Goal: Information Seeking & Learning: Check status

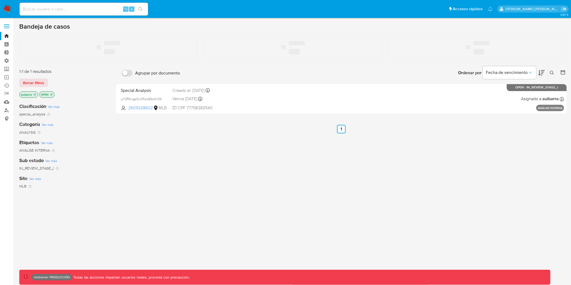
click at [104, 11] on input at bounding box center [84, 9] width 129 height 7
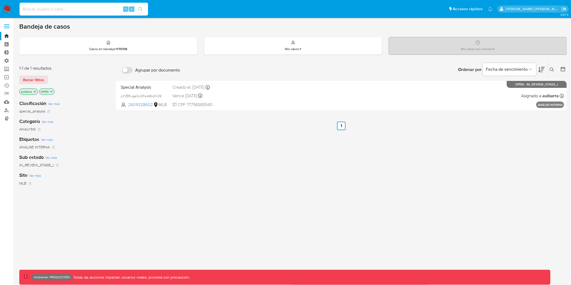
paste input "https://github.com/melisource/fury_aml-third-parties-mfe/pull/107"
type input "https://github.com/melisource/fury_aml-third-parties-mfe/pull/107"
click at [82, 7] on input at bounding box center [84, 9] width 129 height 7
paste input "2088394483"
type input "2088394483"
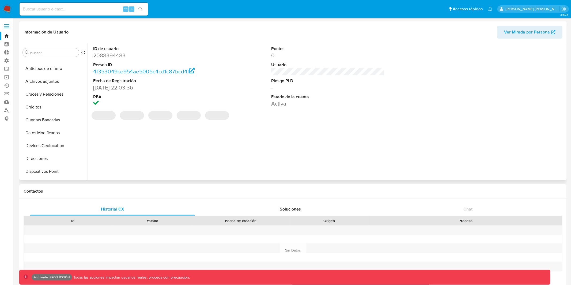
scroll to position [38, 0]
click at [507, 28] on span "Ver Mirada por Persona" at bounding box center [527, 32] width 46 height 13
select select "10"
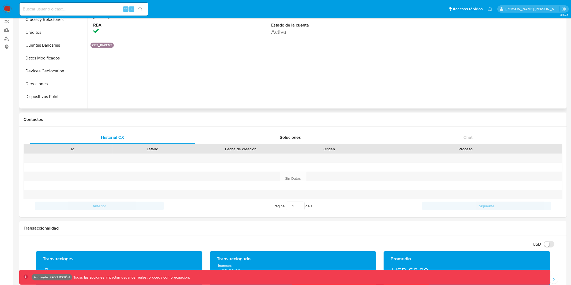
scroll to position [79, 0]
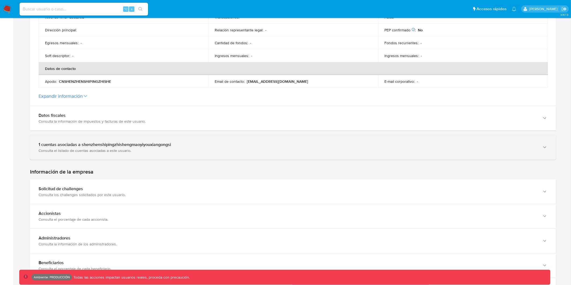
click at [91, 152] on div "Consulta el listado de cuentas asociadas a este usuario." at bounding box center [288, 150] width 499 height 5
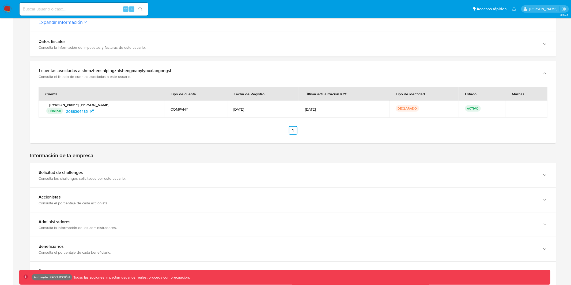
scroll to position [251, 0]
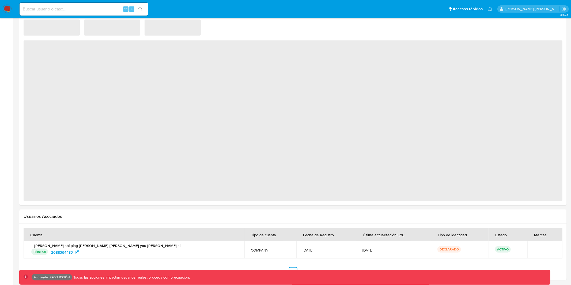
select select "10"
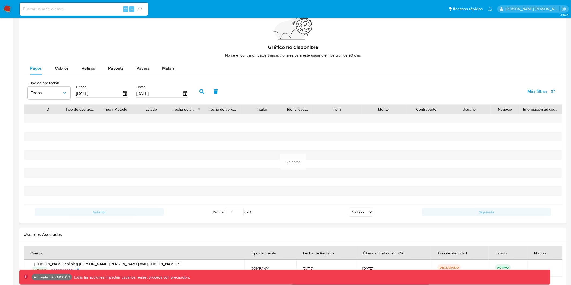
scroll to position [402, 0]
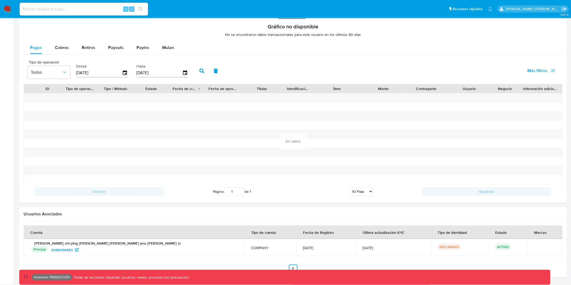
click at [114, 244] on p "[PERSON_NAME] [PERSON_NAME]" at bounding box center [134, 243] width 208 height 5
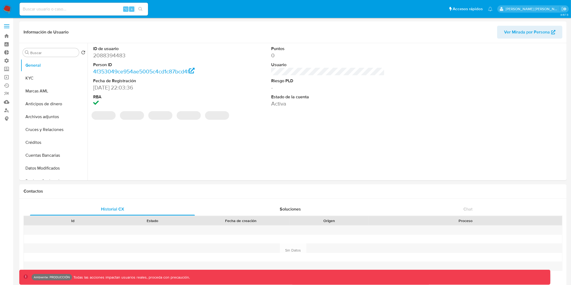
select select "10"
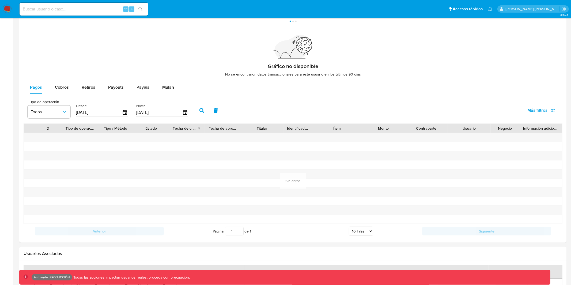
scroll to position [402, 0]
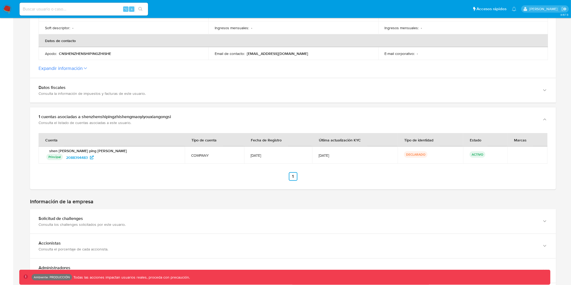
scroll to position [174, 0]
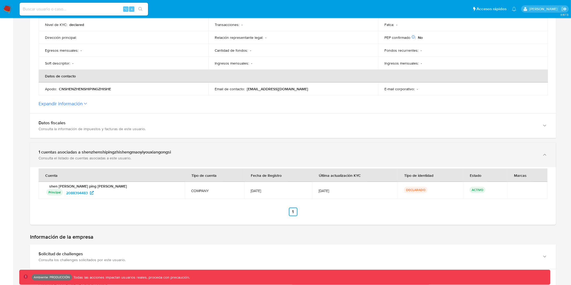
click at [189, 154] on div "1 cuentas asociadas a shenzhenshipingzhishengmaoyiyouxiangongsi Consulta el lis…" at bounding box center [288, 154] width 499 height 11
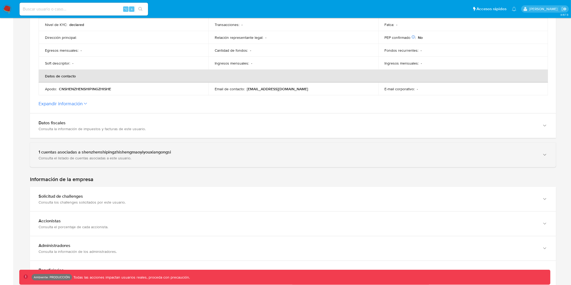
click at [189, 154] on div "1 cuentas asociadas a shenzhenshipingzhishengmaoyiyouxiangongsi" at bounding box center [288, 151] width 499 height 5
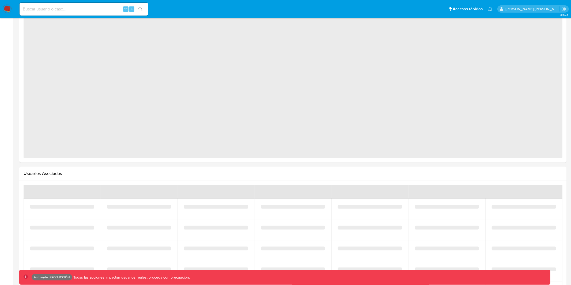
select select "10"
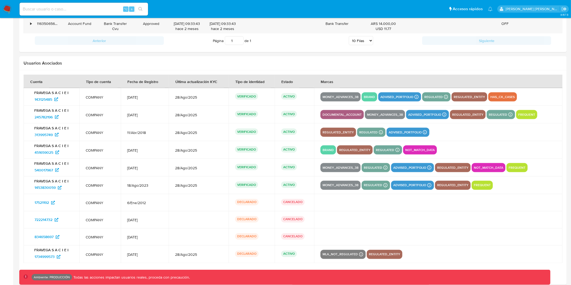
scroll to position [679, 0]
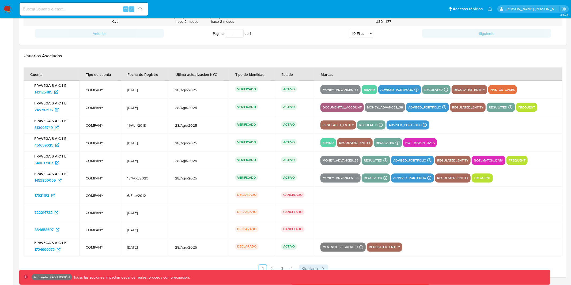
click at [316, 267] on span "Siguiente" at bounding box center [311, 269] width 18 height 4
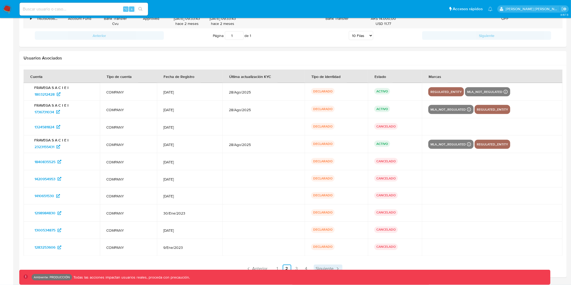
click at [320, 267] on span "Siguiente" at bounding box center [325, 269] width 18 height 4
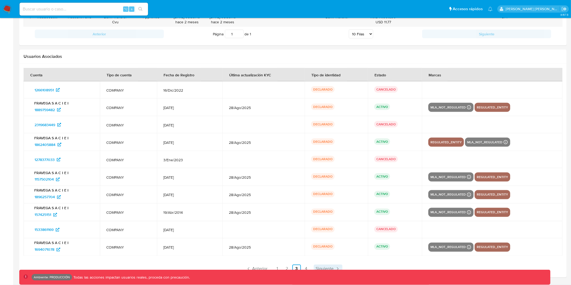
click at [320, 267] on span "Siguiente" at bounding box center [325, 269] width 18 height 4
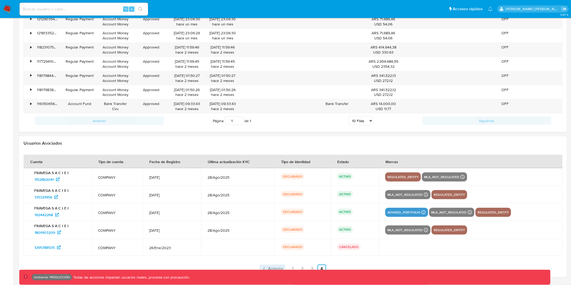
click at [281, 267] on span "Anterior" at bounding box center [275, 269] width 15 height 4
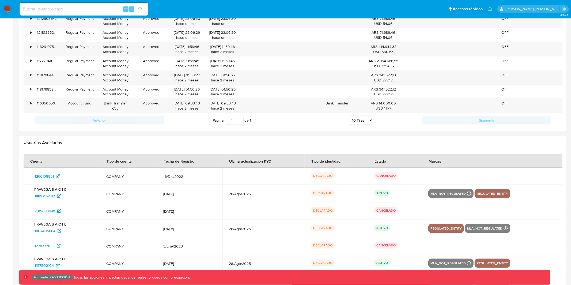
click at [280, 267] on td "28/Ago/2025" at bounding box center [264, 264] width 82 height 18
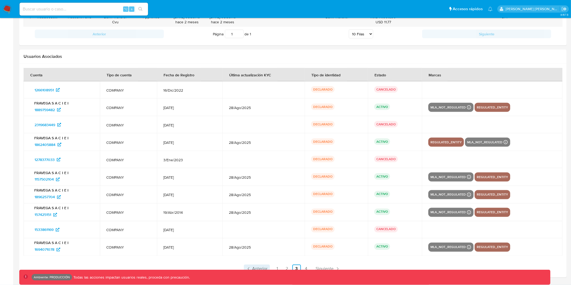
click at [265, 267] on span "Anterior" at bounding box center [260, 269] width 15 height 4
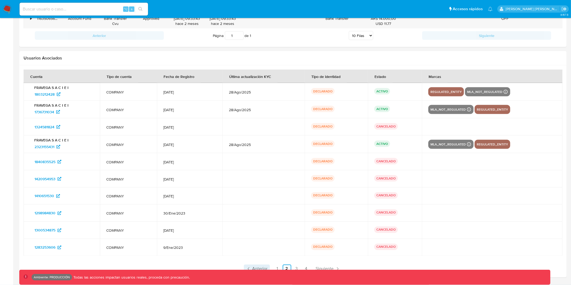
click at [268, 268] on link "Anterior" at bounding box center [257, 269] width 26 height 9
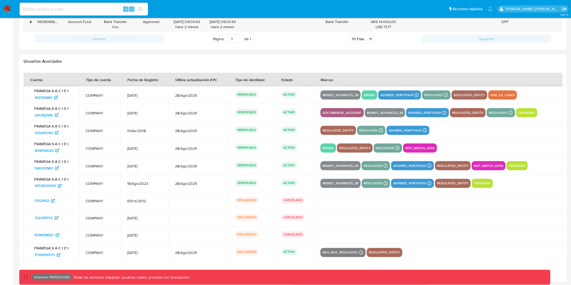
scroll to position [679, 0]
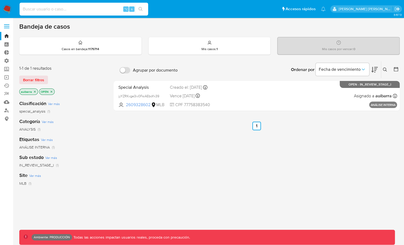
click at [58, 10] on input at bounding box center [84, 9] width 129 height 7
click at [83, 13] on div "⌥ s" at bounding box center [84, 9] width 129 height 13
click at [82, 10] on input at bounding box center [84, 9] width 129 height 7
paste input "143125485"
type input "143125485"
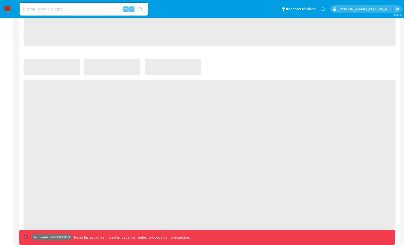
select select "10"
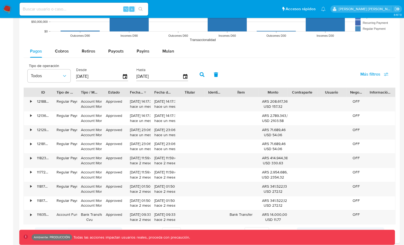
scroll to position [474, 0]
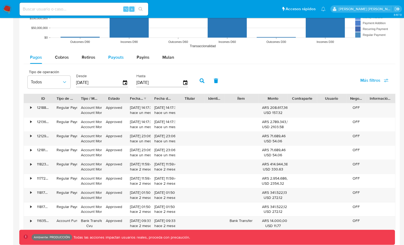
click at [109, 58] on span "Payouts" at bounding box center [116, 57] width 16 height 6
select select "10"
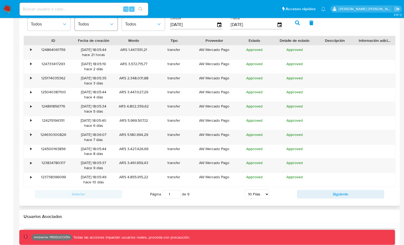
scroll to position [532, 0]
click at [334, 193] on button "Siguiente" at bounding box center [340, 193] width 87 height 9
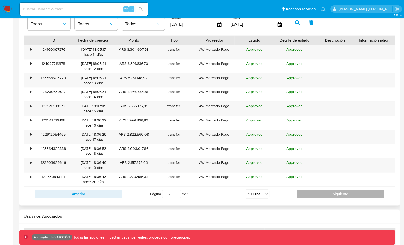
click at [334, 193] on button "Siguiente" at bounding box center [340, 193] width 87 height 9
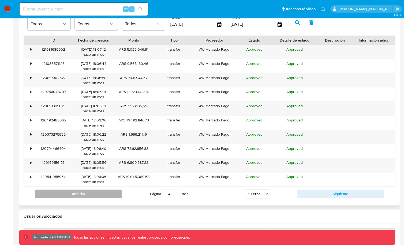
click at [106, 189] on button "Anterior" at bounding box center [78, 193] width 87 height 9
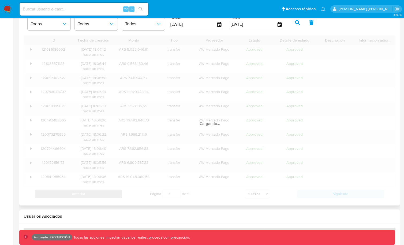
click at [106, 189] on button "Anterior" at bounding box center [78, 193] width 87 height 9
click at [106, 189] on div "ID Fecha de creación Monto Tipo Proveedor Estado Detalle de estado Descripción …" at bounding box center [210, 118] width 372 height 166
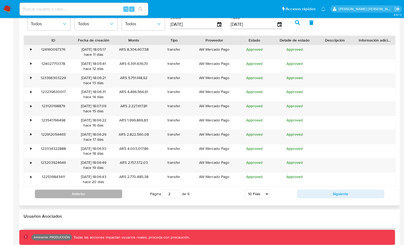
click at [106, 189] on button "Anterior" at bounding box center [78, 193] width 87 height 9
type input "1"
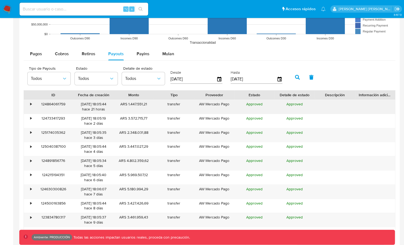
scroll to position [471, 0]
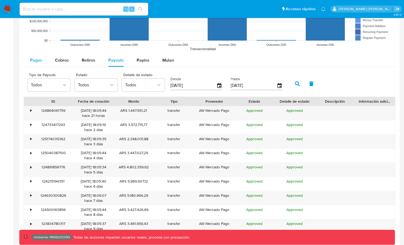
click at [28, 54] on button "Pagos" at bounding box center [36, 60] width 25 height 13
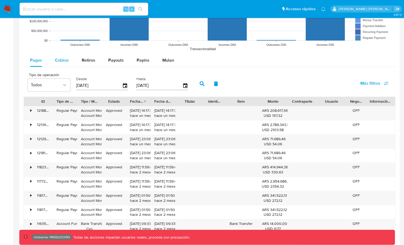
click at [62, 59] on span "Cobros" at bounding box center [62, 60] width 14 height 6
select select "10"
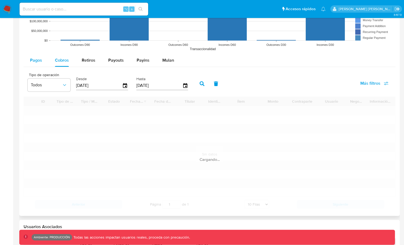
click at [42, 61] on span "Pagos" at bounding box center [36, 60] width 12 height 6
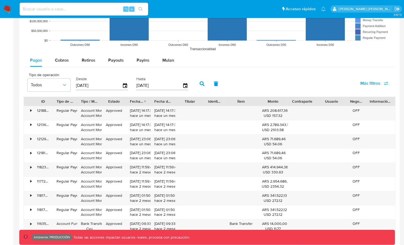
click at [66, 50] on rect at bounding box center [210, 0] width 372 height 107
click at [64, 52] on rect at bounding box center [210, 0] width 372 height 107
click at [63, 57] on span "Cobros" at bounding box center [62, 60] width 14 height 6
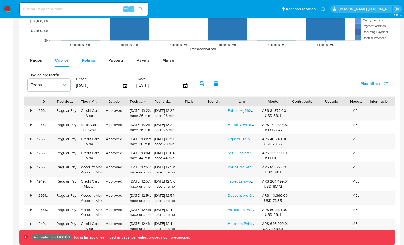
click at [78, 58] on button "Retiros" at bounding box center [88, 60] width 27 height 13
select select "10"
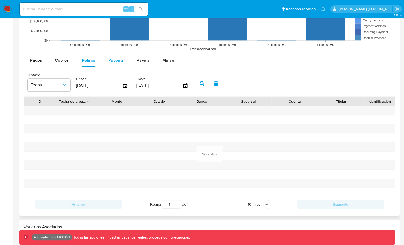
click at [106, 54] on button "Payouts" at bounding box center [116, 60] width 28 height 13
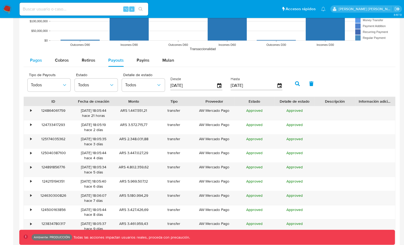
click at [38, 58] on span "Pagos" at bounding box center [36, 60] width 12 height 6
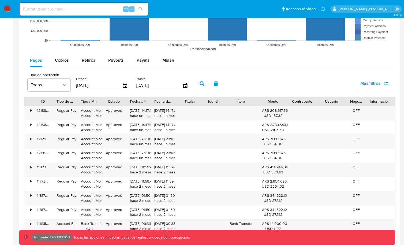
type button "0"
click at [114, 57] on span "Payouts" at bounding box center [116, 60] width 16 height 6
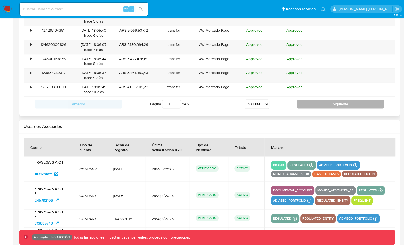
click at [307, 104] on button "Siguiente" at bounding box center [340, 104] width 87 height 9
type input "2"
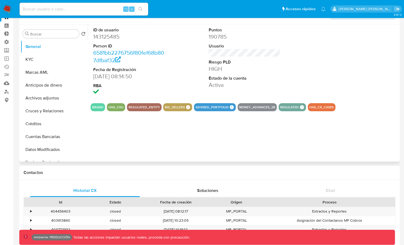
scroll to position [0, 0]
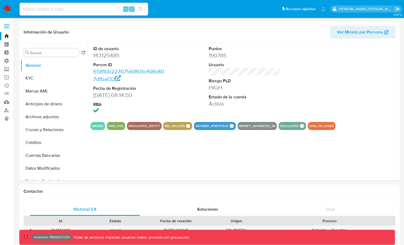
click at [31, 9] on input at bounding box center [84, 9] width 129 height 7
click at [82, 7] on input at bounding box center [84, 9] width 129 height 7
paste input "663678069"
type input "663678069"
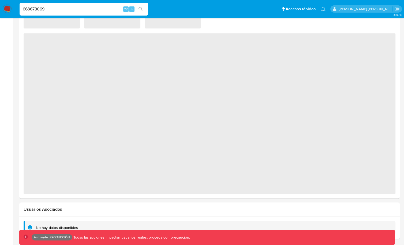
select select "10"
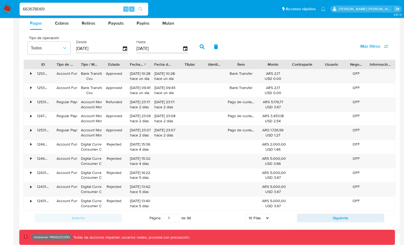
scroll to position [487, 0]
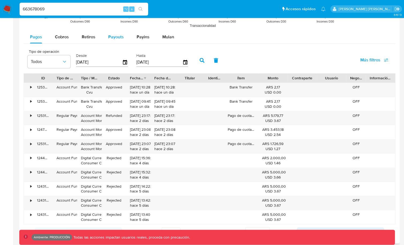
click at [115, 39] on div "Payouts" at bounding box center [116, 37] width 16 height 13
select select "10"
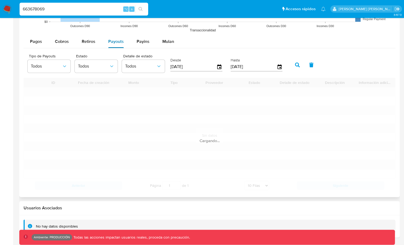
scroll to position [478, 0]
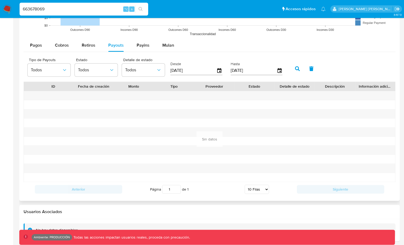
click at [93, 42] on span "Retiros" at bounding box center [89, 45] width 14 height 6
select select "10"
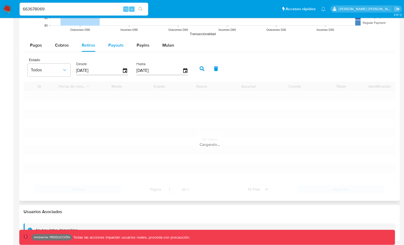
click at [115, 42] on span "Payouts" at bounding box center [116, 45] width 16 height 6
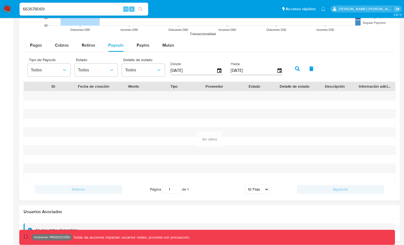
click at [95, 5] on div "663678069 ⌥ s" at bounding box center [84, 9] width 129 height 13
click at [83, 10] on input "663678069" at bounding box center [84, 9] width 129 height 7
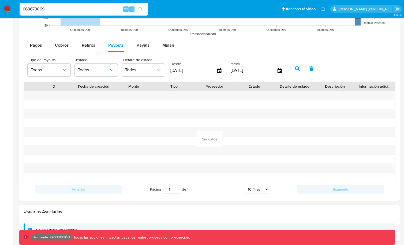
click at [83, 10] on input "663678069" at bounding box center [84, 9] width 129 height 7
paste input "1483576195"
type input "1483576195"
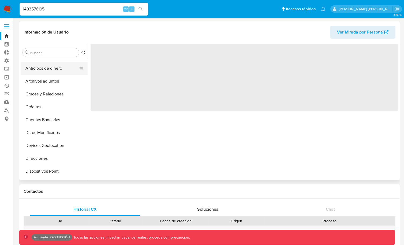
scroll to position [68, 0]
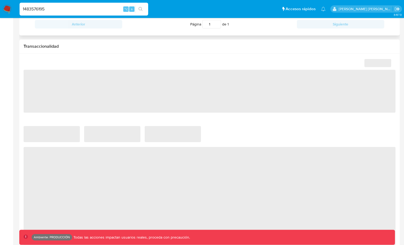
select select "10"
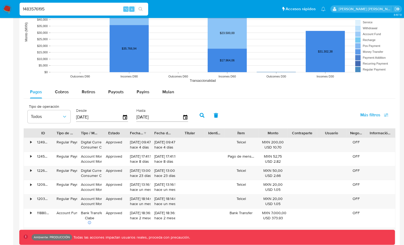
scroll to position [446, 0]
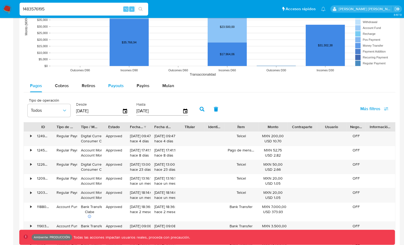
click at [118, 86] on span "Payouts" at bounding box center [116, 86] width 16 height 6
select select "10"
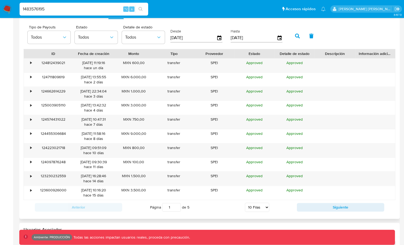
scroll to position [537, 0]
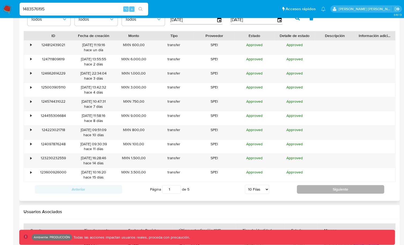
click at [332, 190] on button "Siguiente" at bounding box center [340, 189] width 87 height 9
click at [332, 189] on button "Siguiente" at bounding box center [340, 189] width 87 height 9
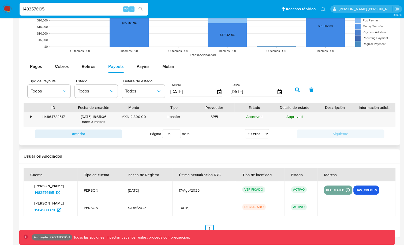
scroll to position [462, 0]
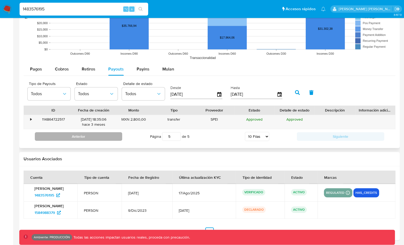
click at [106, 135] on button "Anterior" at bounding box center [78, 136] width 87 height 9
type input "4"
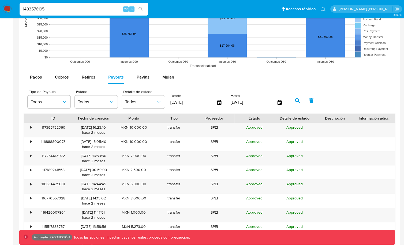
scroll to position [68, 0]
